Goal: Find specific page/section: Find specific page/section

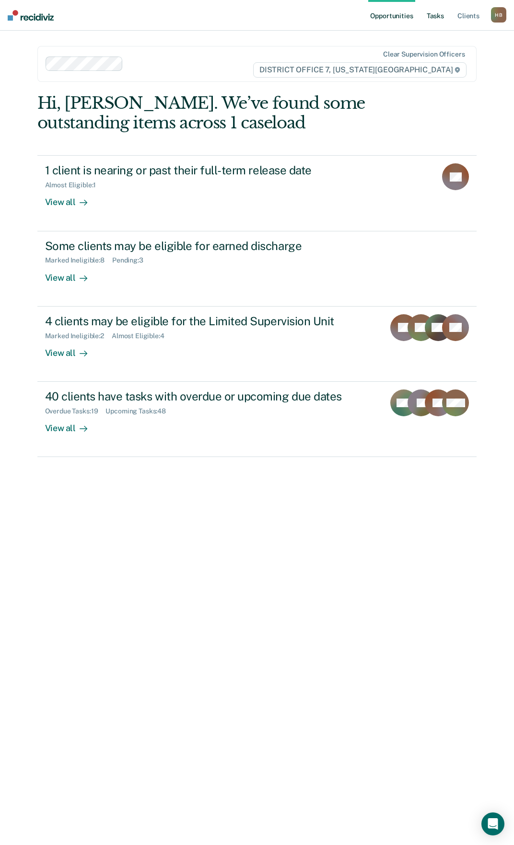
click at [433, 19] on link "Tasks" at bounding box center [435, 15] width 21 height 31
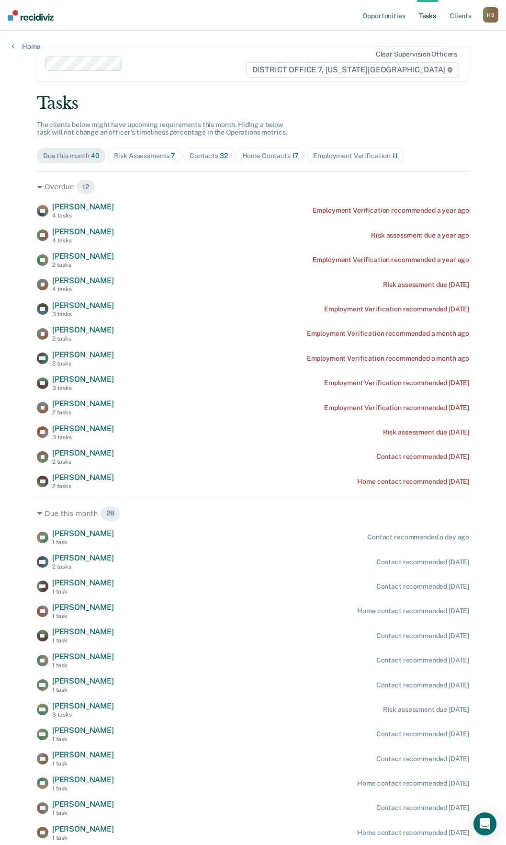
click at [125, 158] on div "Risk Assessments 7" at bounding box center [145, 156] width 62 height 8
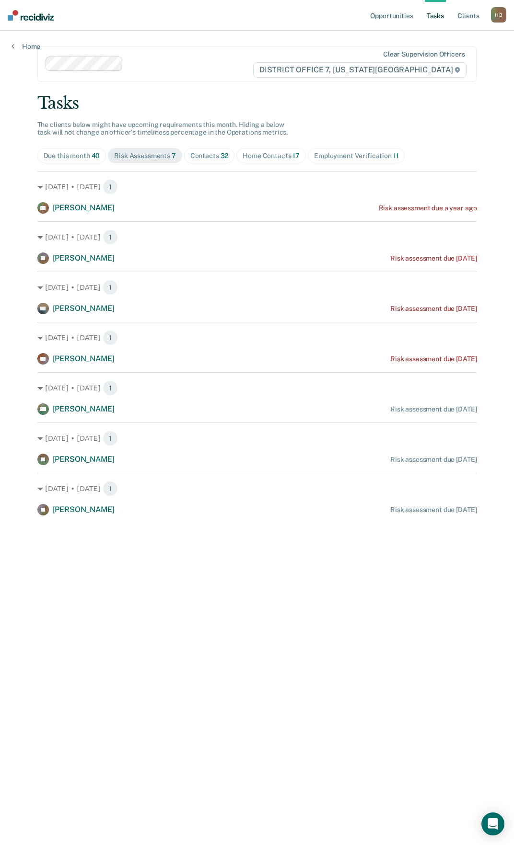
click at [263, 158] on div "Home Contacts 17" at bounding box center [270, 156] width 57 height 8
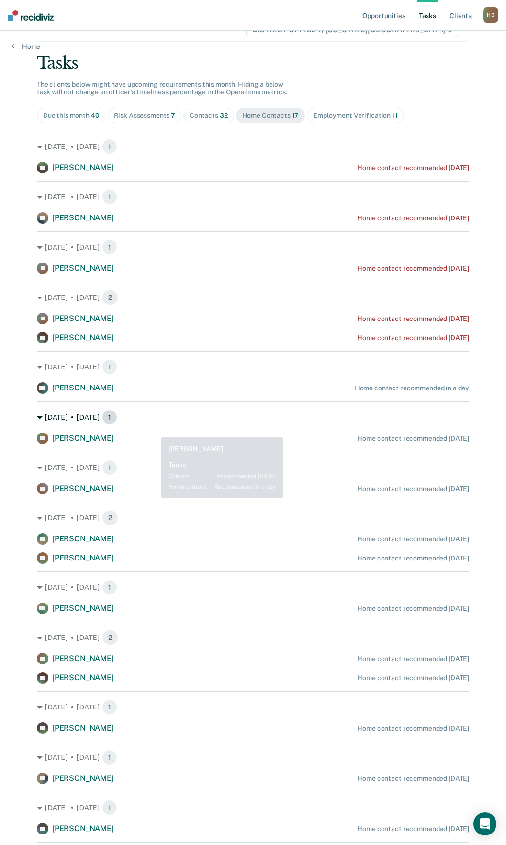
scroll to position [118, 0]
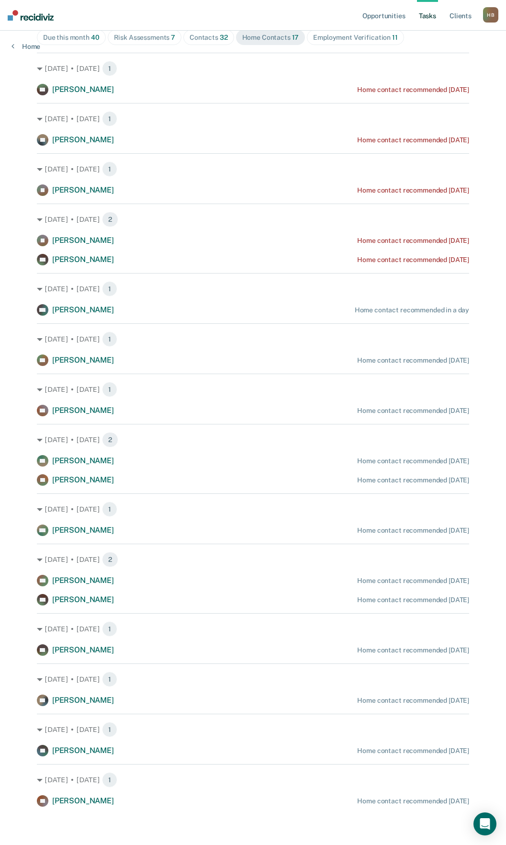
click at [333, 35] on div "Employment Verification 11" at bounding box center [355, 38] width 84 height 8
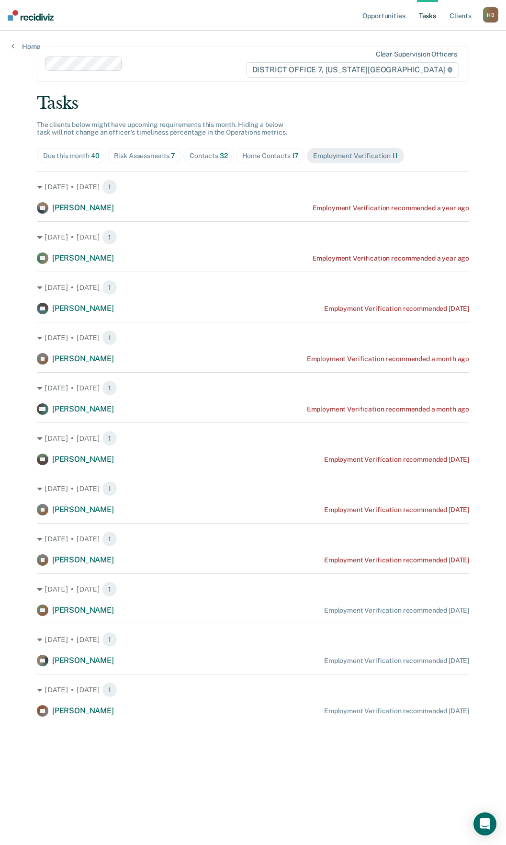
scroll to position [0, 0]
click at [242, 151] on span "Home Contacts 17" at bounding box center [270, 155] width 69 height 15
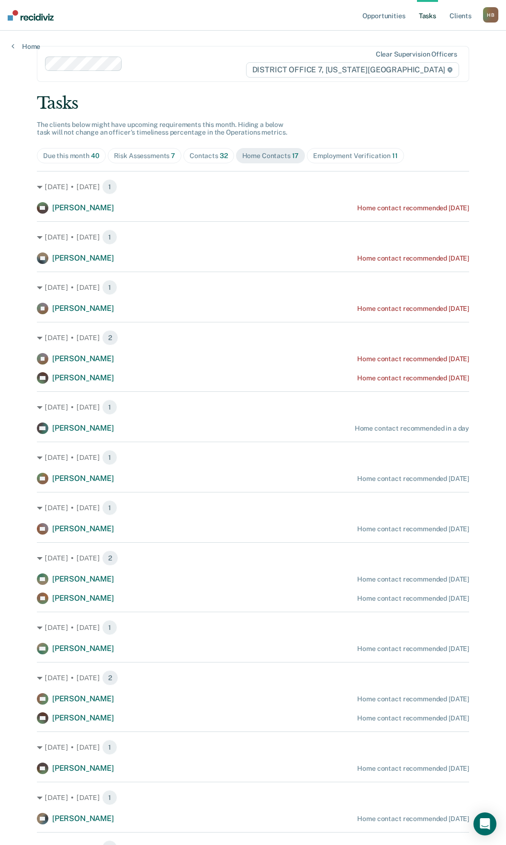
click at [164, 158] on div "Risk Assessments 7" at bounding box center [145, 156] width 62 height 8
